Goal: Transaction & Acquisition: Purchase product/service

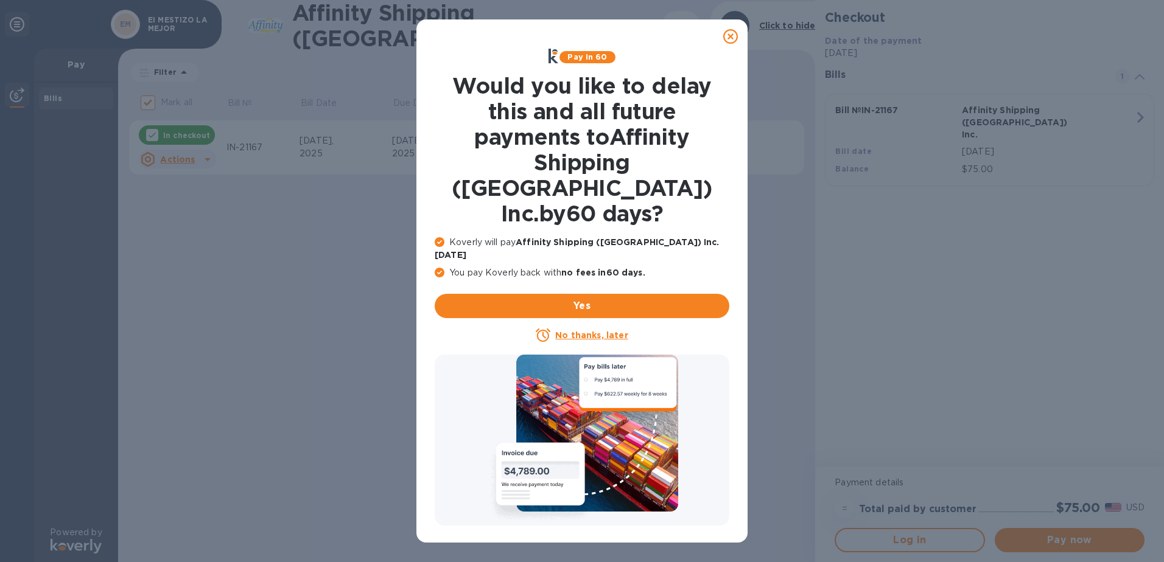
click at [729, 38] on icon at bounding box center [730, 36] width 15 height 15
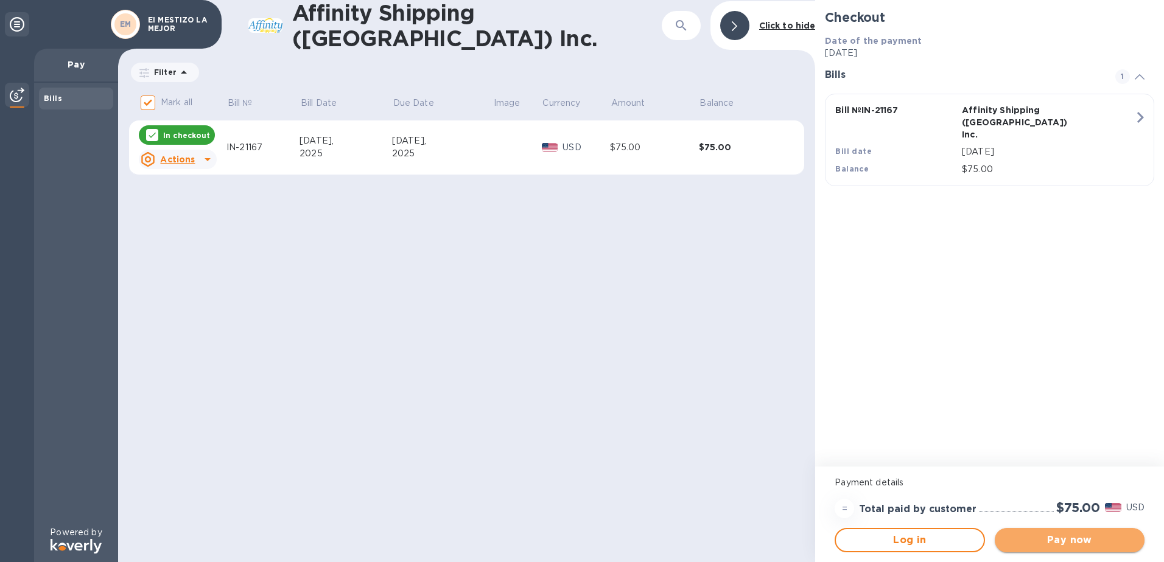
click at [1049, 540] on span "Pay now" at bounding box center [1069, 540] width 130 height 15
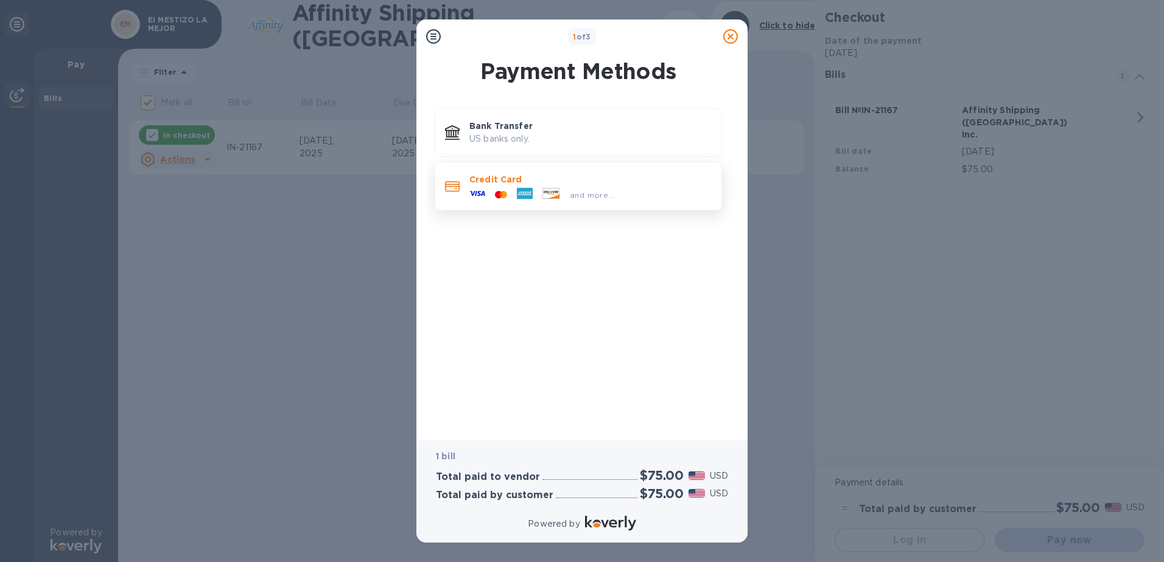
click at [530, 183] on p "Credit Card" at bounding box center [590, 179] width 242 height 12
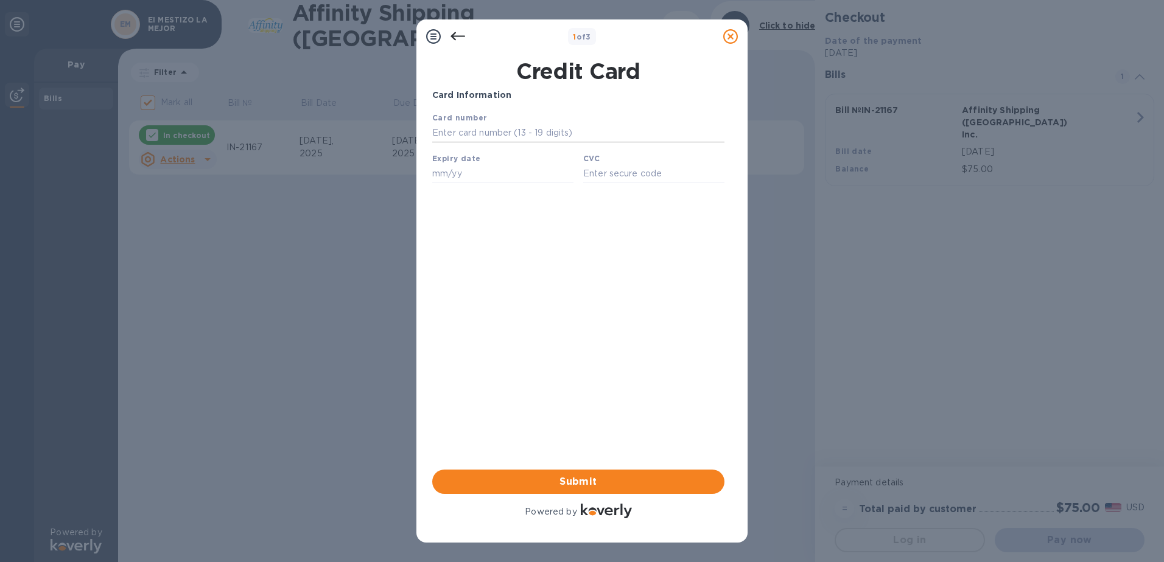
click at [530, 134] on input "text" at bounding box center [578, 133] width 292 height 18
type input "[CREDIT_CARD_NUMBER]"
click at [521, 169] on input "text" at bounding box center [502, 173] width 141 height 18
type input "09/25"
click at [635, 182] on input "text" at bounding box center [653, 173] width 141 height 18
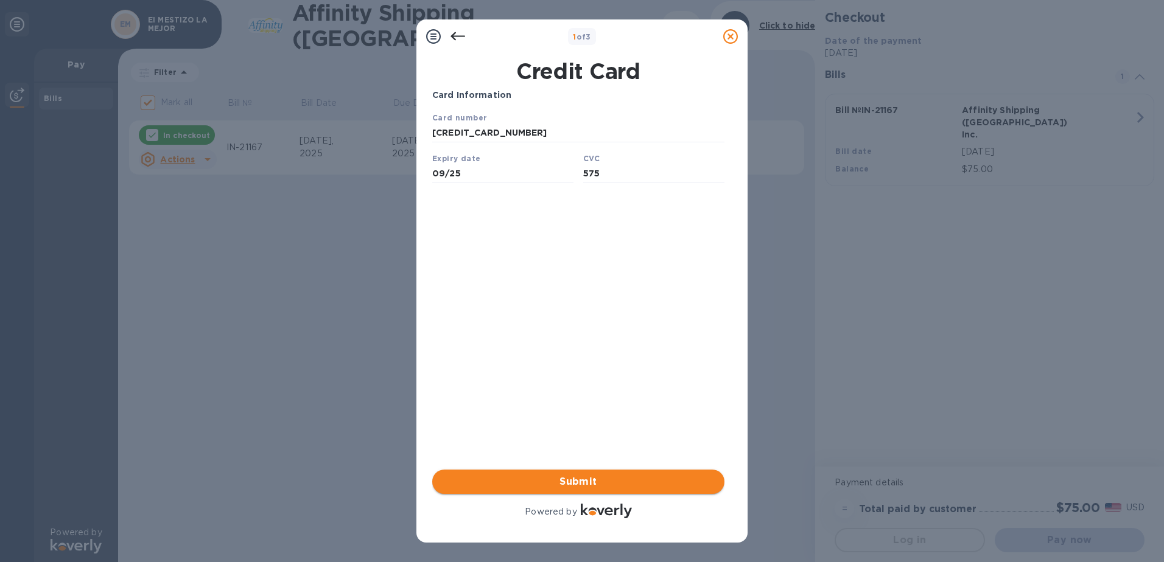
type input "575"
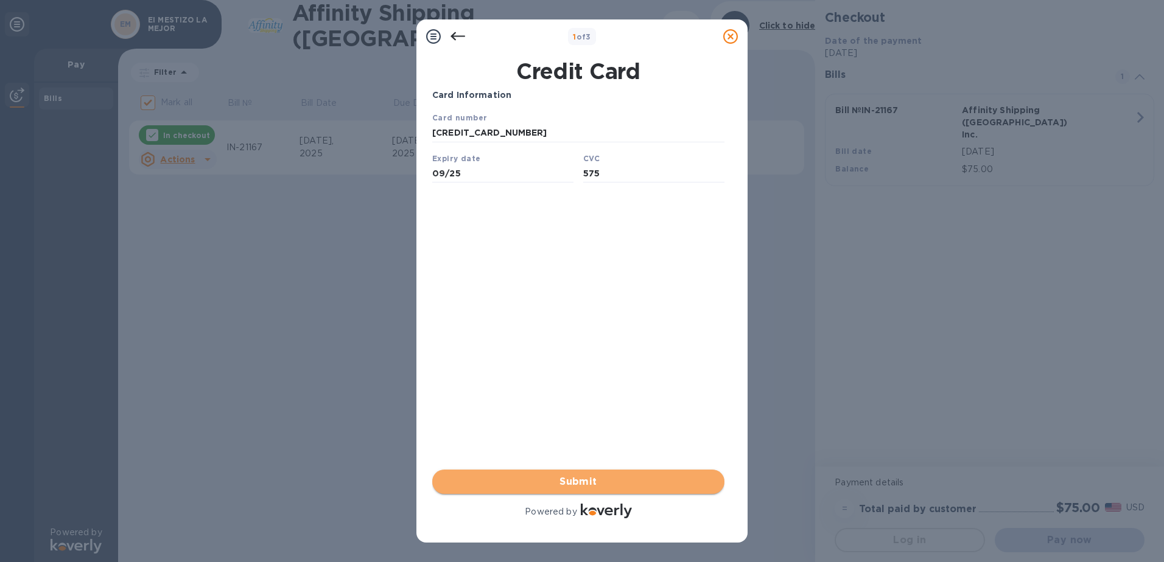
click at [590, 481] on span "Submit" at bounding box center [578, 482] width 273 height 15
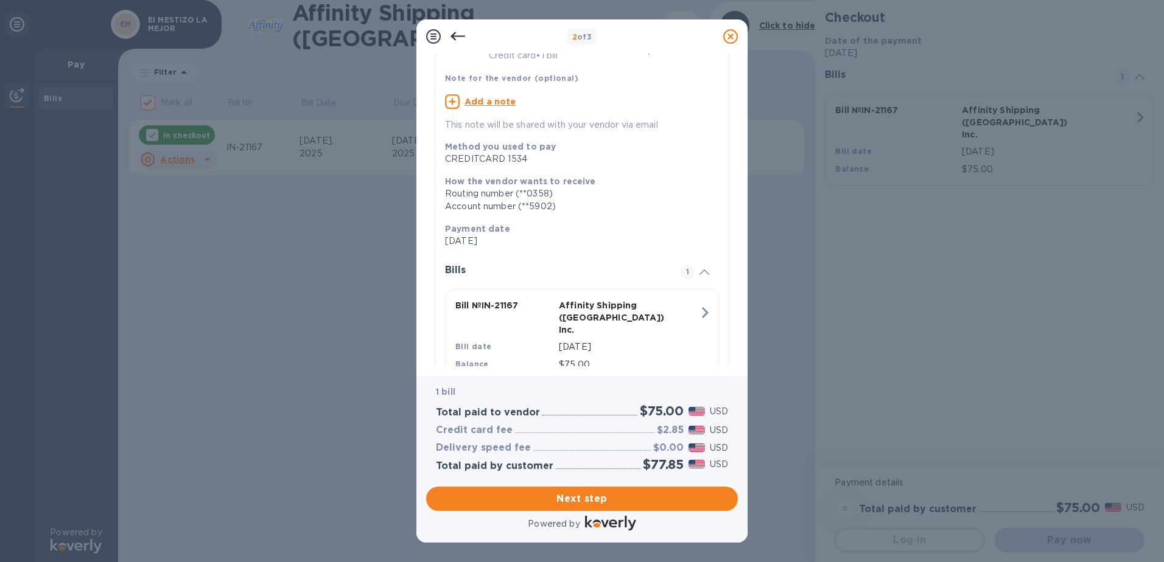
scroll to position [103, 0]
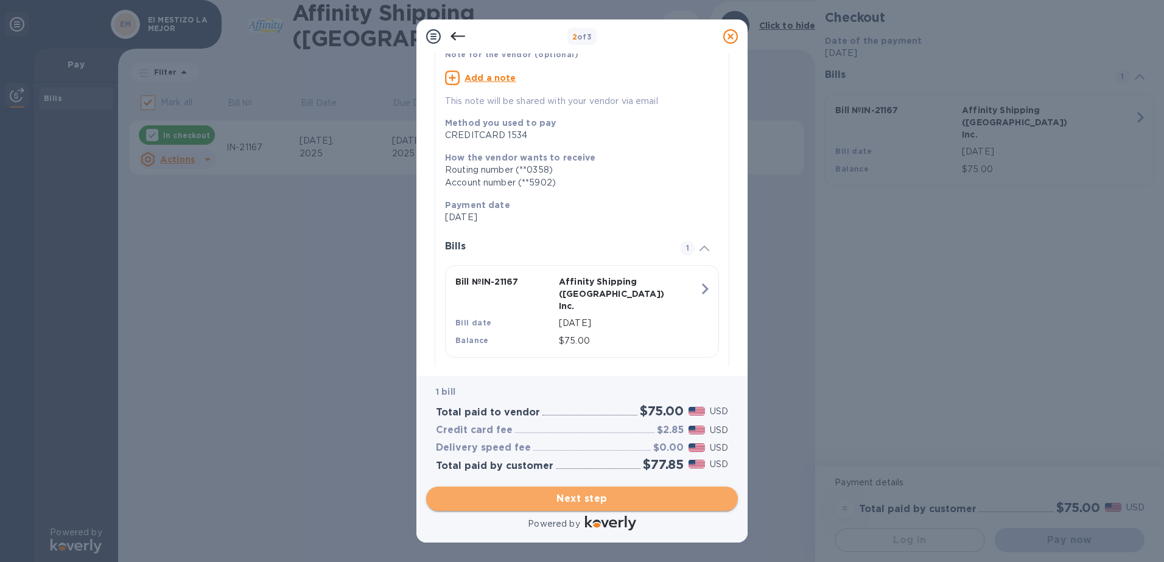
click at [550, 499] on span "Next step" at bounding box center [582, 499] width 292 height 15
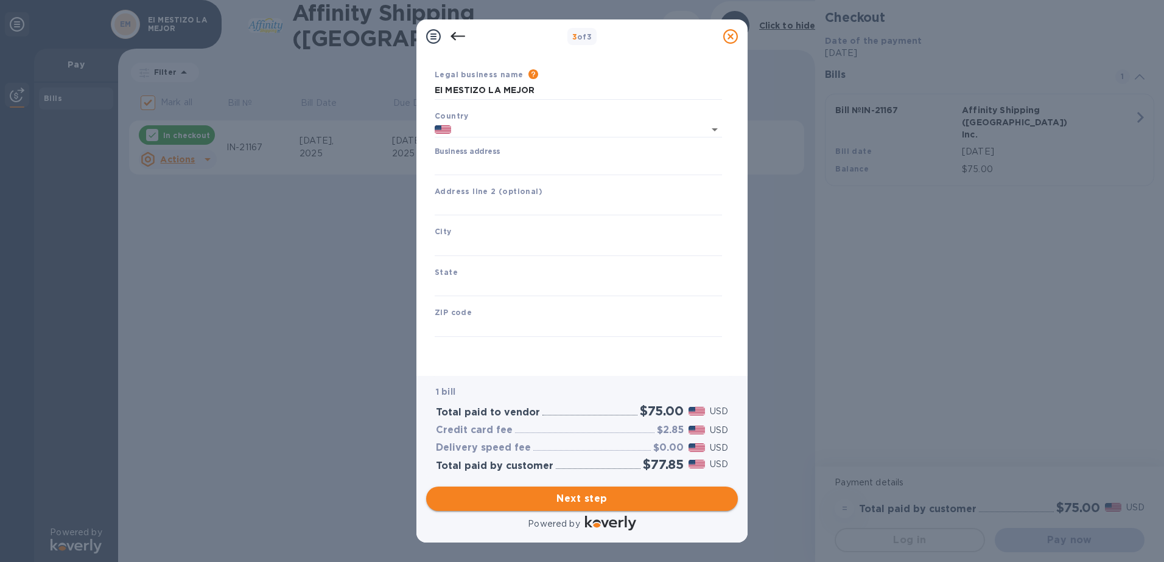
type input "[GEOGRAPHIC_DATA]"
click at [499, 169] on input "Business address" at bounding box center [578, 166] width 287 height 18
type input "[STREET_ADDRESS]"
type input "[GEOGRAPHIC_DATA]"
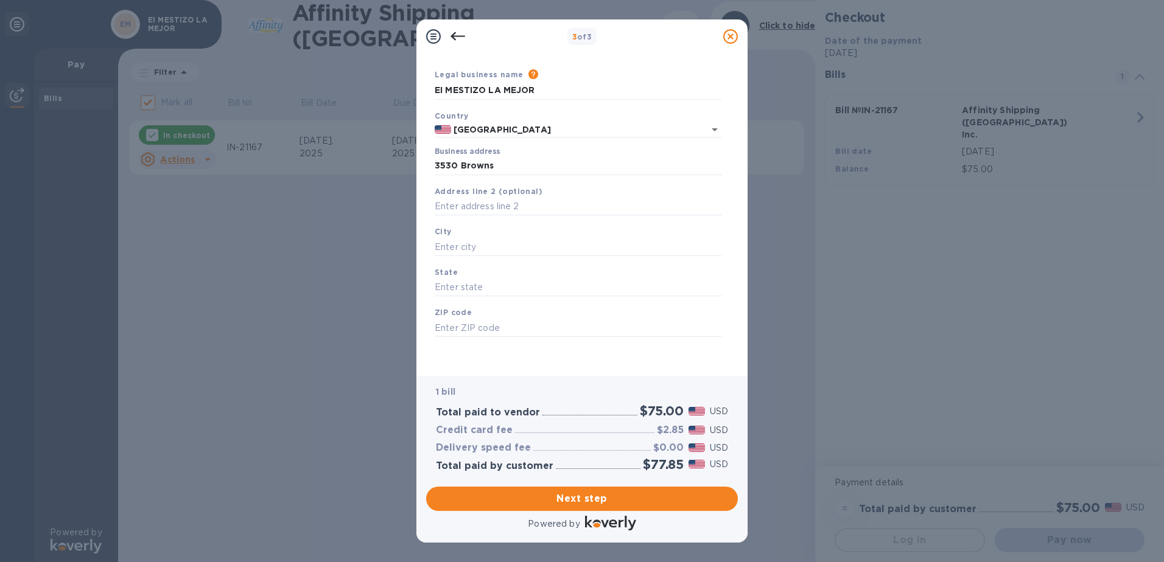
type input "GA"
type input "30354"
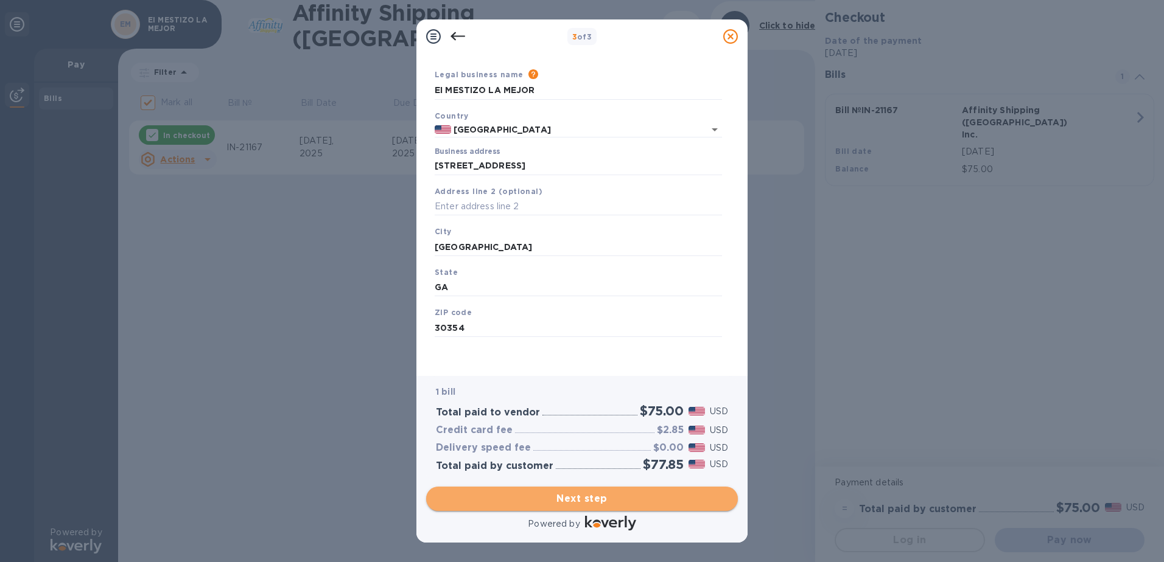
click at [548, 496] on span "Next step" at bounding box center [582, 499] width 292 height 15
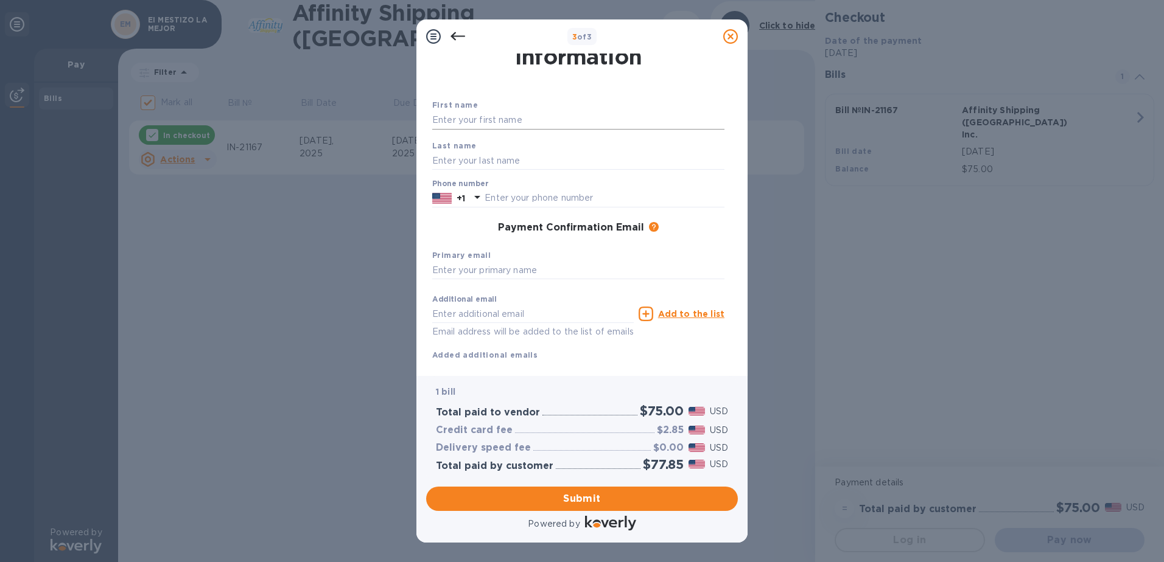
click at [491, 114] on input "text" at bounding box center [578, 120] width 292 height 18
type input "[PERSON_NAME]"
click at [514, 192] on input "text" at bounding box center [605, 198] width 240 height 18
type input "4043666188"
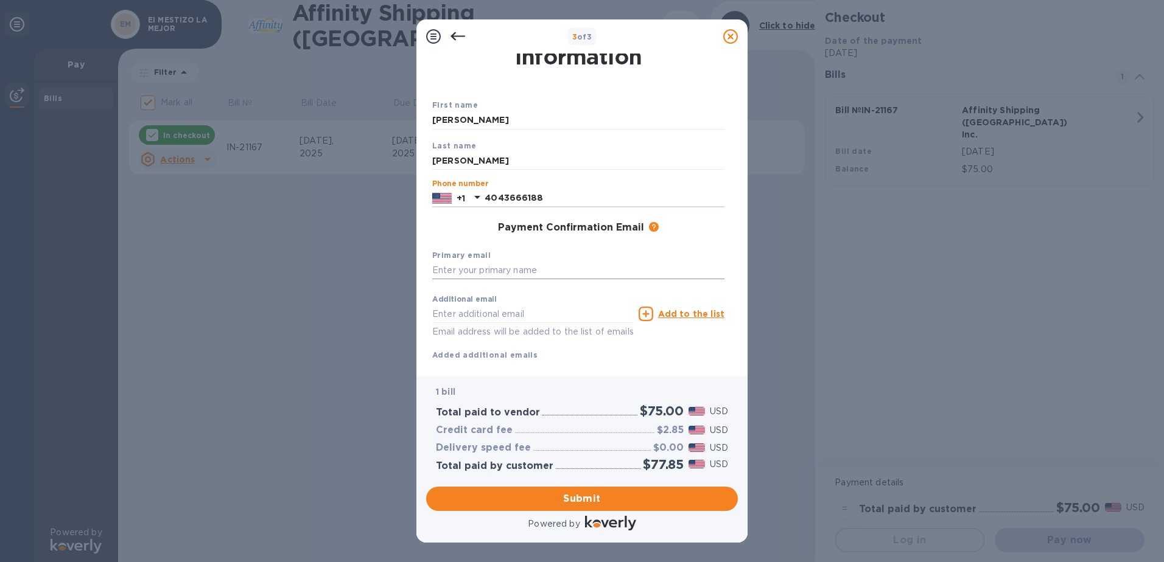
click at [537, 266] on input "text" at bounding box center [578, 271] width 292 height 18
type input "[EMAIL_ADDRESS][DOMAIN_NAME]"
type input "e"
click at [573, 496] on span "Submit" at bounding box center [582, 499] width 292 height 15
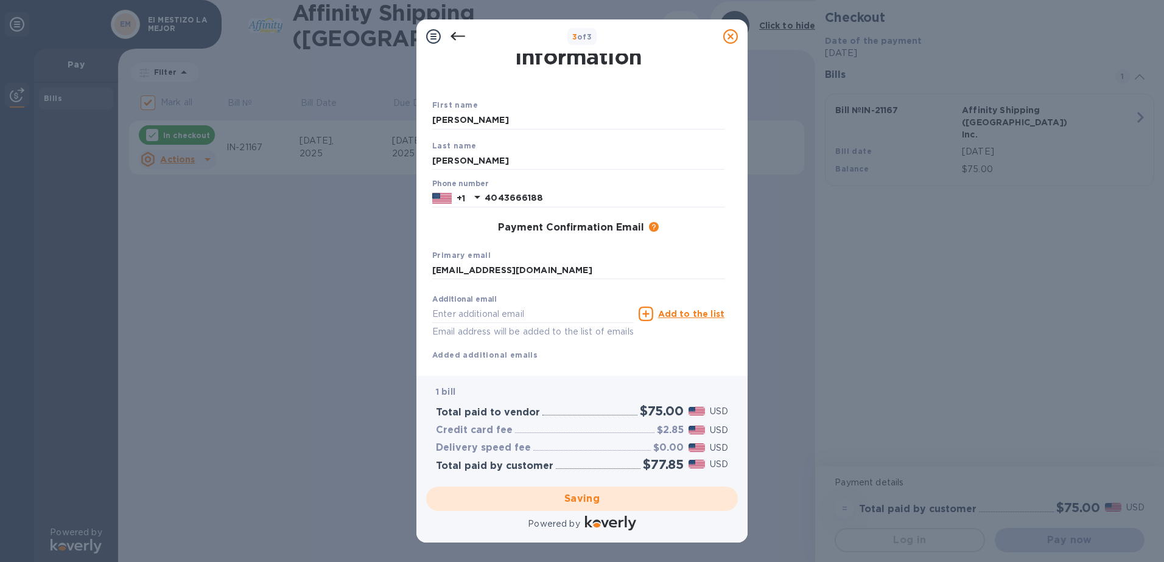
checkbox input "false"
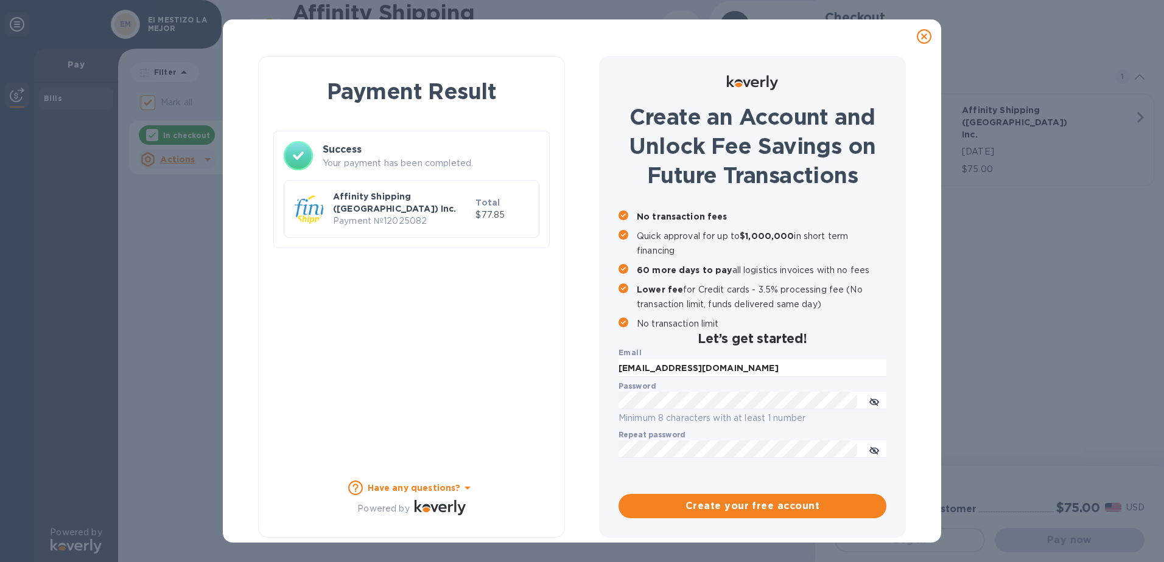
scroll to position [0, 0]
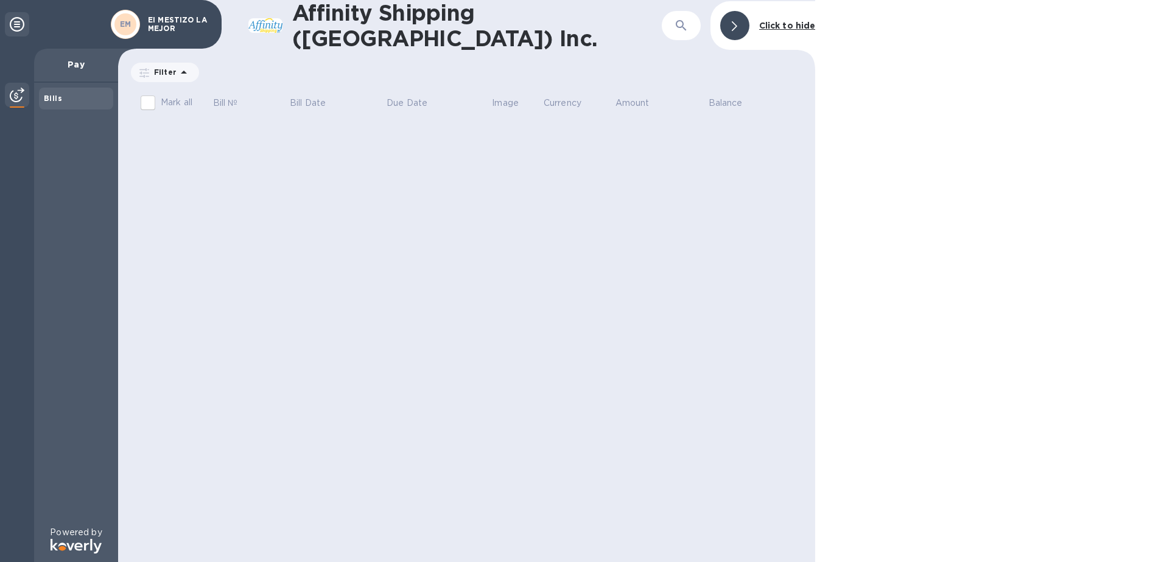
drag, startPoint x: 921, startPoint y: 35, endPoint x: 306, endPoint y: 198, distance: 636.0
click at [308, 204] on div "Affinity Shipping ([GEOGRAPHIC_DATA]) Inc. ​ Click to hide Filter Amount Mark a…" at bounding box center [466, 281] width 697 height 562
